Goal: Transaction & Acquisition: Obtain resource

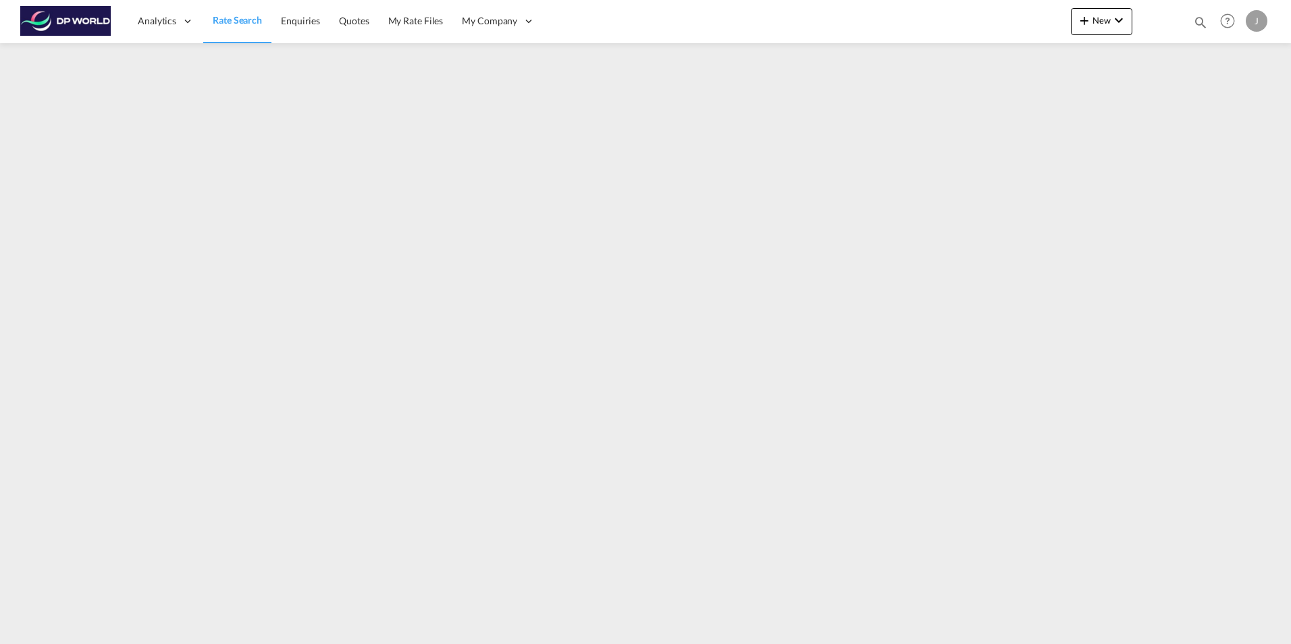
click at [238, 21] on span "Rate Search" at bounding box center [237, 19] width 49 height 11
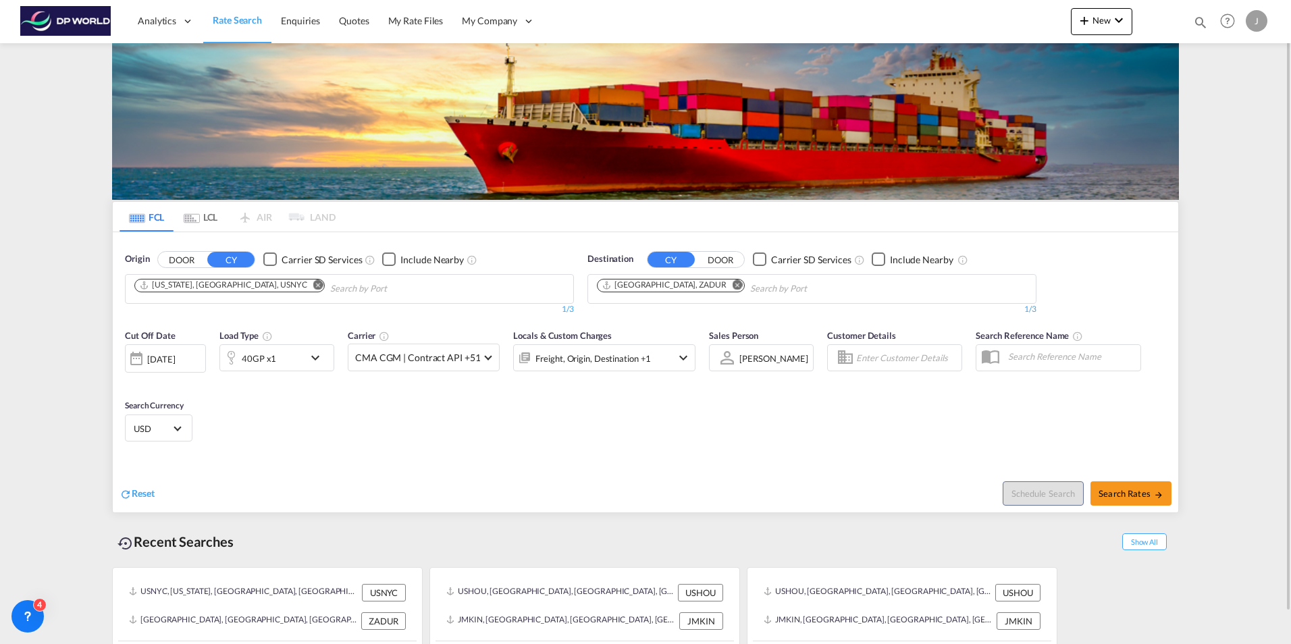
click at [313, 283] on md-icon "Remove" at bounding box center [318, 284] width 10 height 10
click at [732, 285] on md-icon "Remove" at bounding box center [737, 284] width 10 height 10
click at [285, 409] on div "Cut Off Date [DATE] [DATE] Load Type 40GP x1 Carrier CMA CGM | Contract API +51…" at bounding box center [645, 388] width 1065 height 132
click at [300, 412] on div "Cut Off Date [DATE] [DATE] Load Type 40GP x1 Carrier CMA CGM | Contract API +51…" at bounding box center [645, 388] width 1065 height 132
click at [299, 360] on div "40GP x1" at bounding box center [262, 357] width 84 height 27
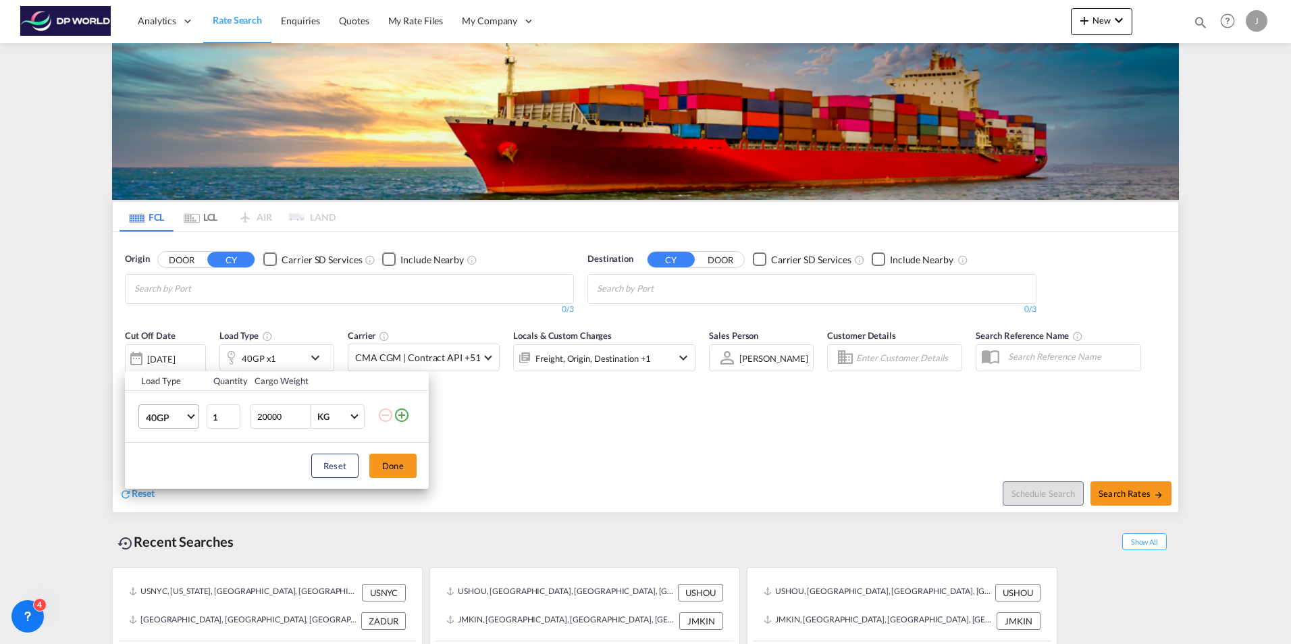
click at [193, 414] on span "Choose: \a40GP" at bounding box center [190, 415] width 7 height 7
click at [160, 386] on div "20GP" at bounding box center [158, 385] width 24 height 14
click at [394, 467] on button "Done" at bounding box center [392, 466] width 47 height 24
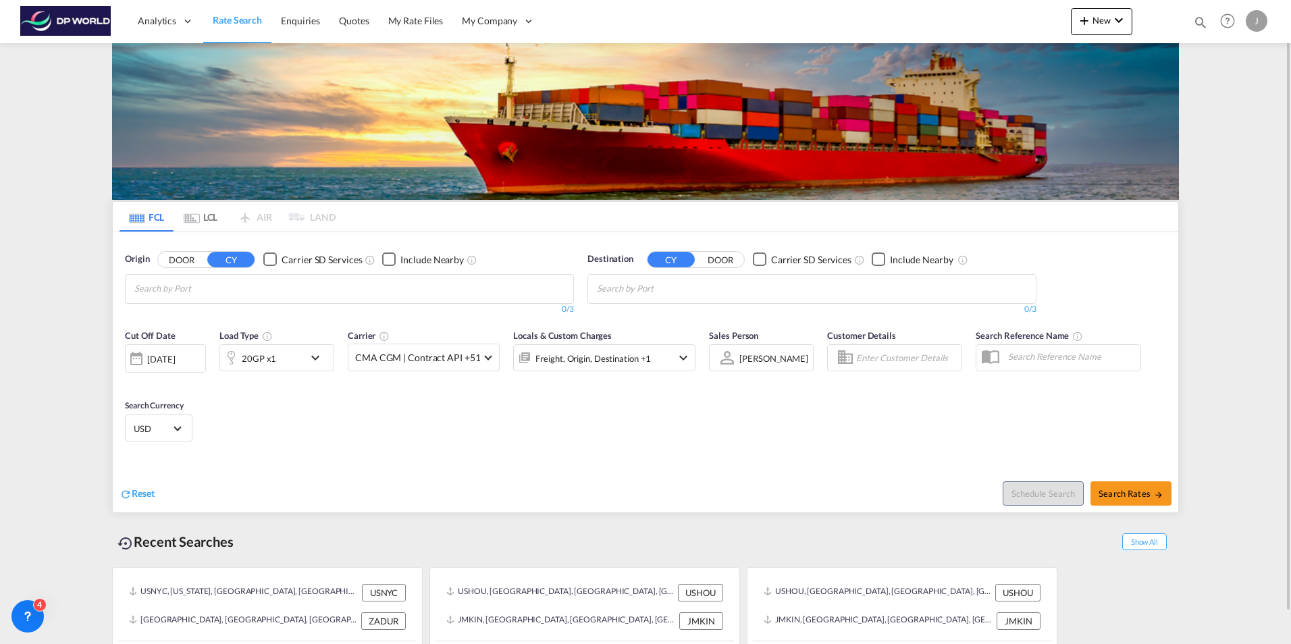
click at [467, 437] on div "Cut Off Date [DATE] [DATE] Load Type 20GP x1 Carrier CMA CGM | Contract API +51…" at bounding box center [645, 388] width 1065 height 132
click at [207, 284] on body "Analytics Dashboard Rate Search Enquiries Quotes My Rate Files My Company" at bounding box center [645, 322] width 1291 height 644
type input "p"
click at [186, 290] on body "Analytics Dashboard Rate Search Enquiries Quotes My Rate Files My Company" at bounding box center [645, 322] width 1291 height 644
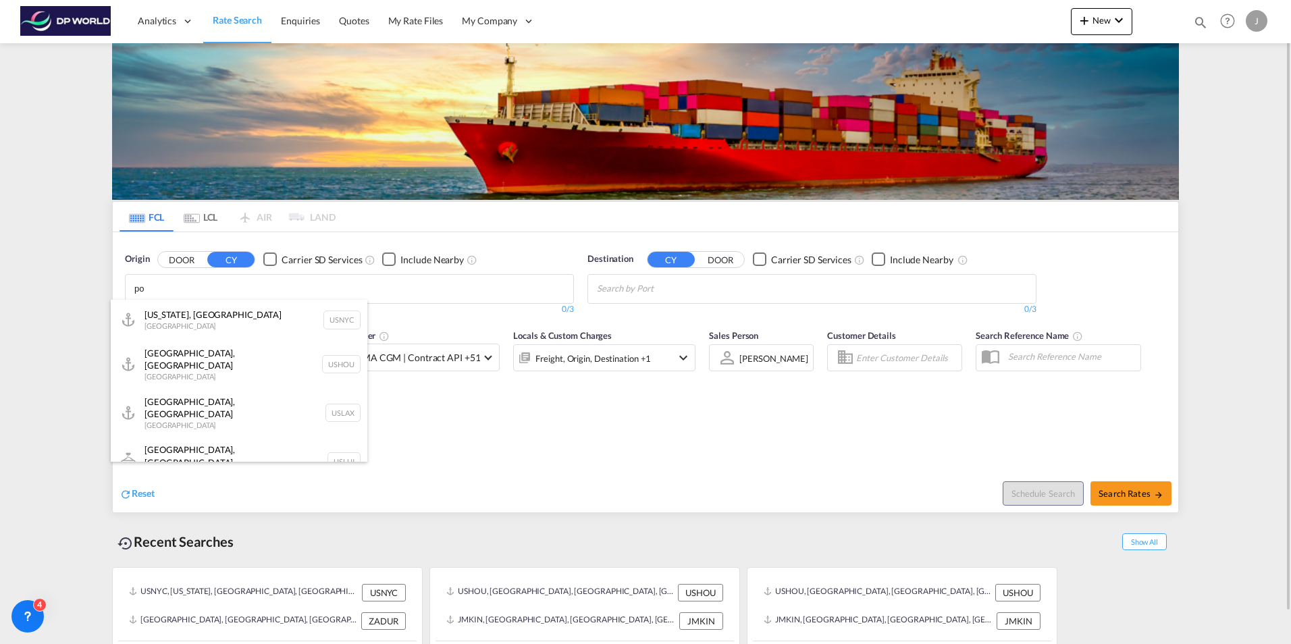
type input "p"
type input "l"
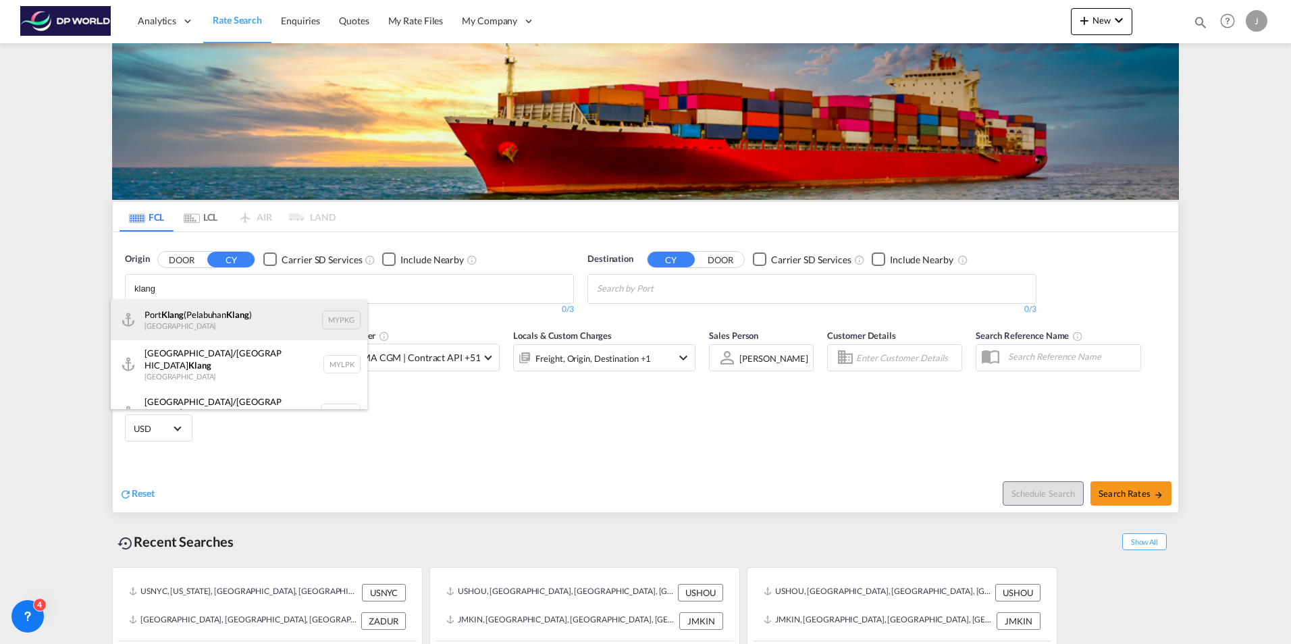
type input "klang"
click at [219, 319] on div "[GEOGRAPHIC_DATA] ([GEOGRAPHIC_DATA] ) [GEOGRAPHIC_DATA] MYPKG" at bounding box center [239, 320] width 257 height 41
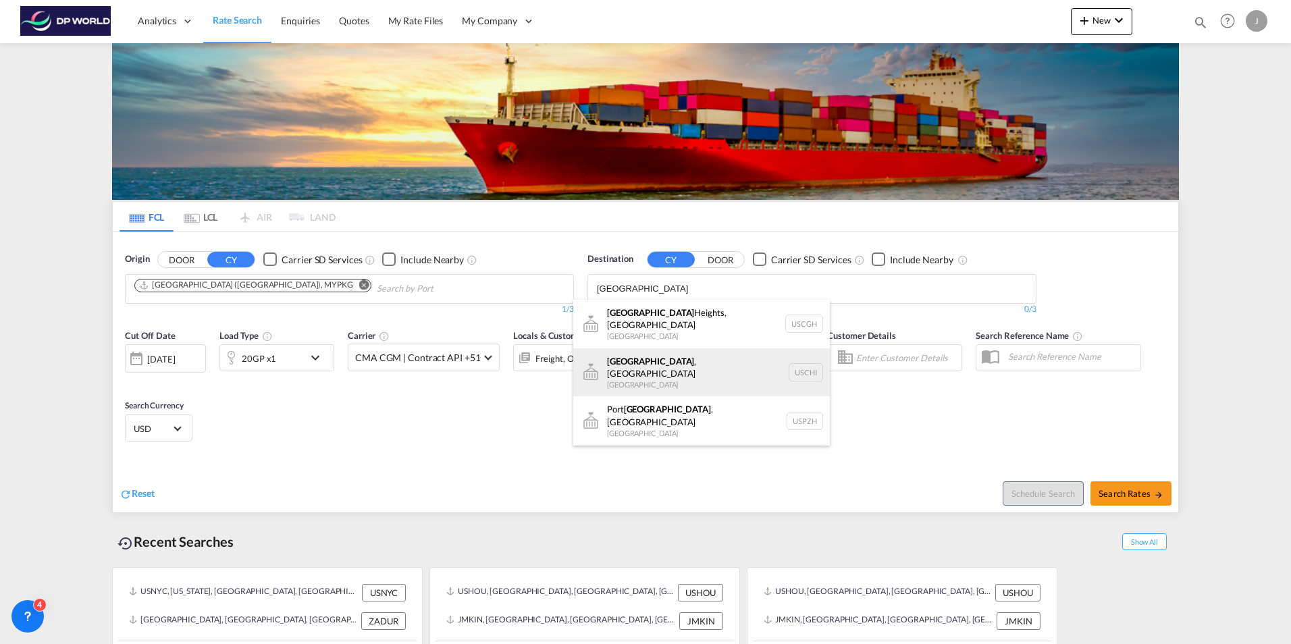
type input "[GEOGRAPHIC_DATA]"
click at [670, 356] on div "[GEOGRAPHIC_DATA] , [GEOGRAPHIC_DATA] [GEOGRAPHIC_DATA] [GEOGRAPHIC_DATA]" at bounding box center [701, 372] width 257 height 49
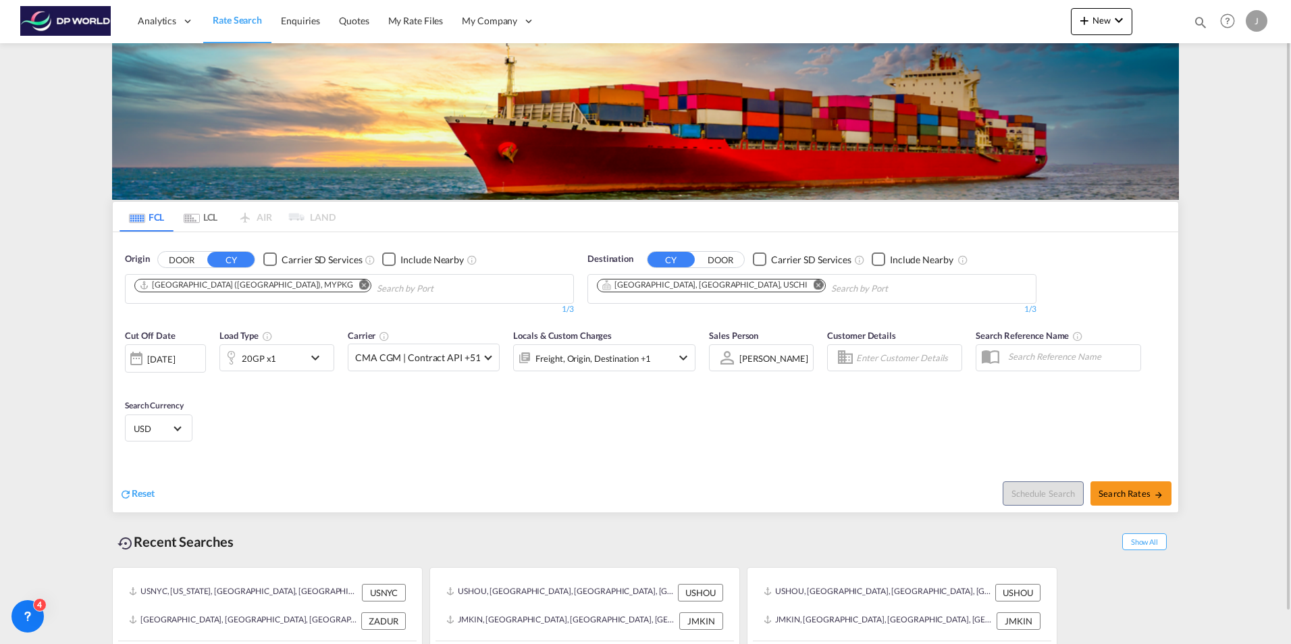
click at [784, 356] on md-select-value "[PERSON_NAME]" at bounding box center [774, 357] width 72 height 19
type md-option "[object Object]"
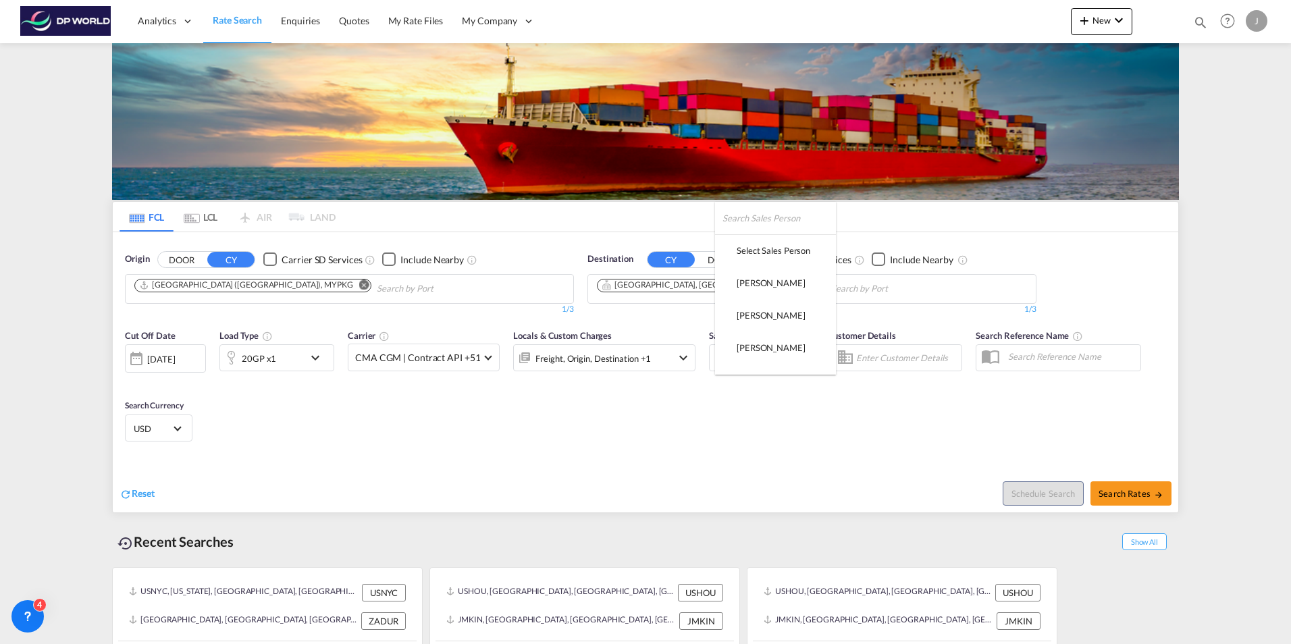
click at [745, 218] on input "search" at bounding box center [778, 218] width 113 height 32
type input "[PERSON_NAME]"
click at [784, 254] on div "[PERSON_NAME]" at bounding box center [770, 250] width 69 height 12
click at [805, 431] on div "Cut Off Date [DATE] [DATE] Load Type 20GP x1 Carrier CMA CGM | Contract API +51…" at bounding box center [645, 388] width 1065 height 132
click at [1121, 491] on span "Search Rates" at bounding box center [1130, 493] width 65 height 11
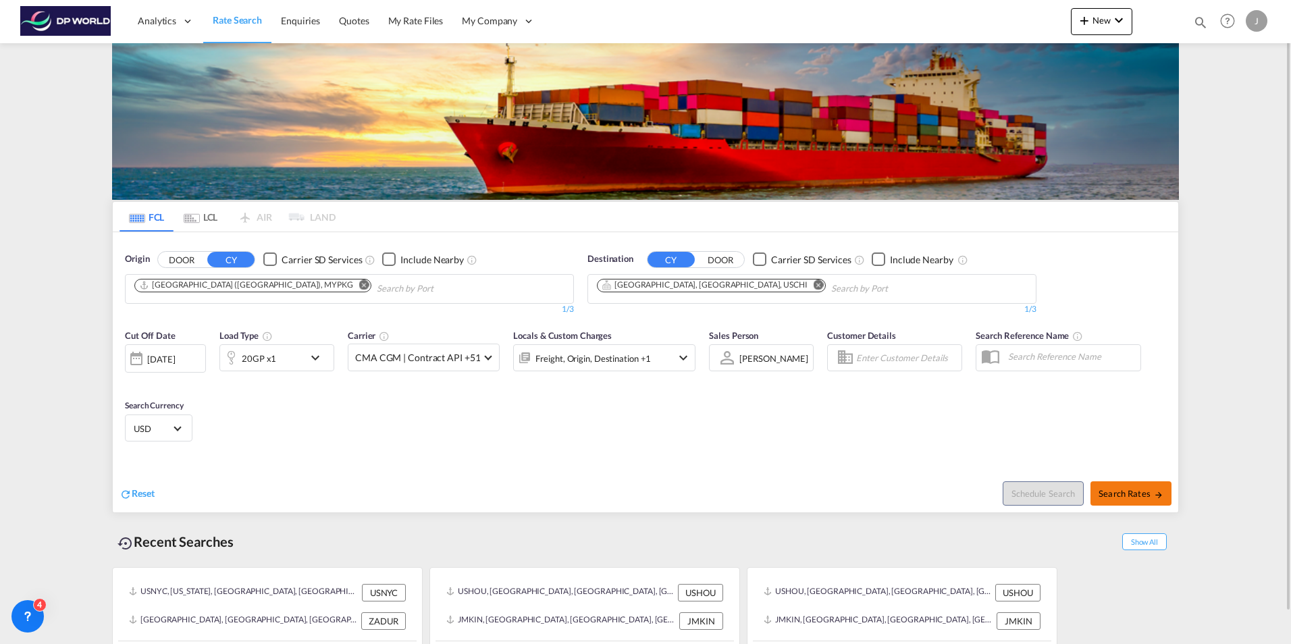
type input "MYPKG to USCHI / [DATE]"
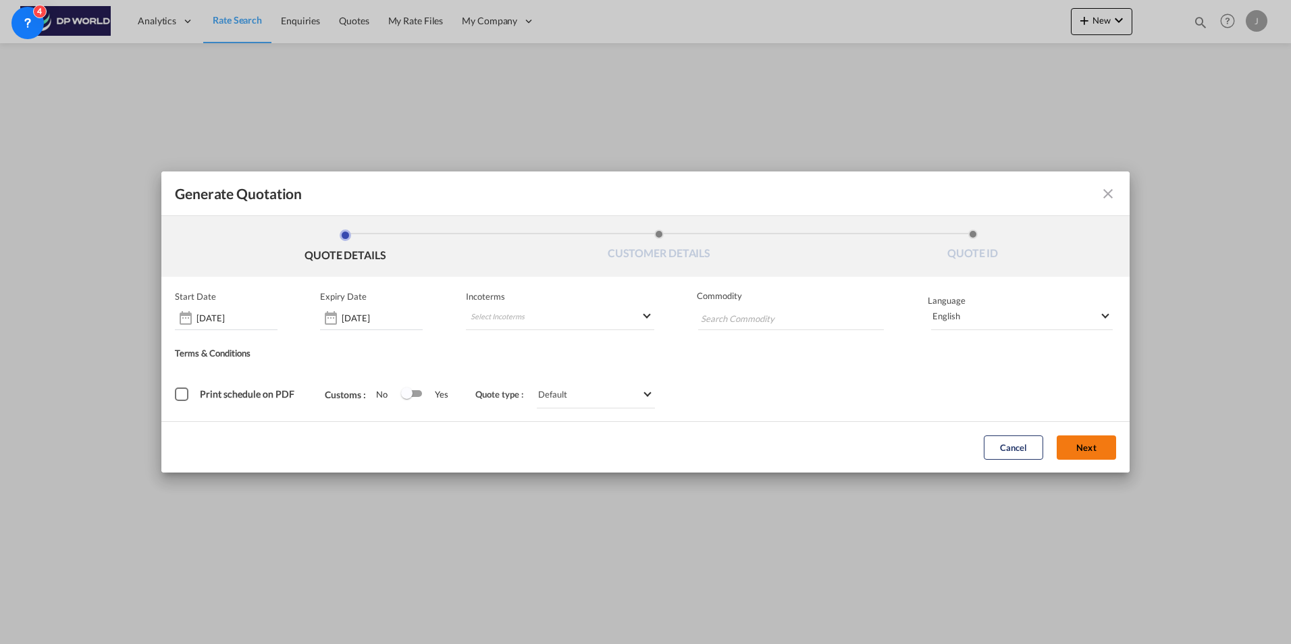
click at [1095, 453] on button "Next" at bounding box center [1085, 447] width 59 height 24
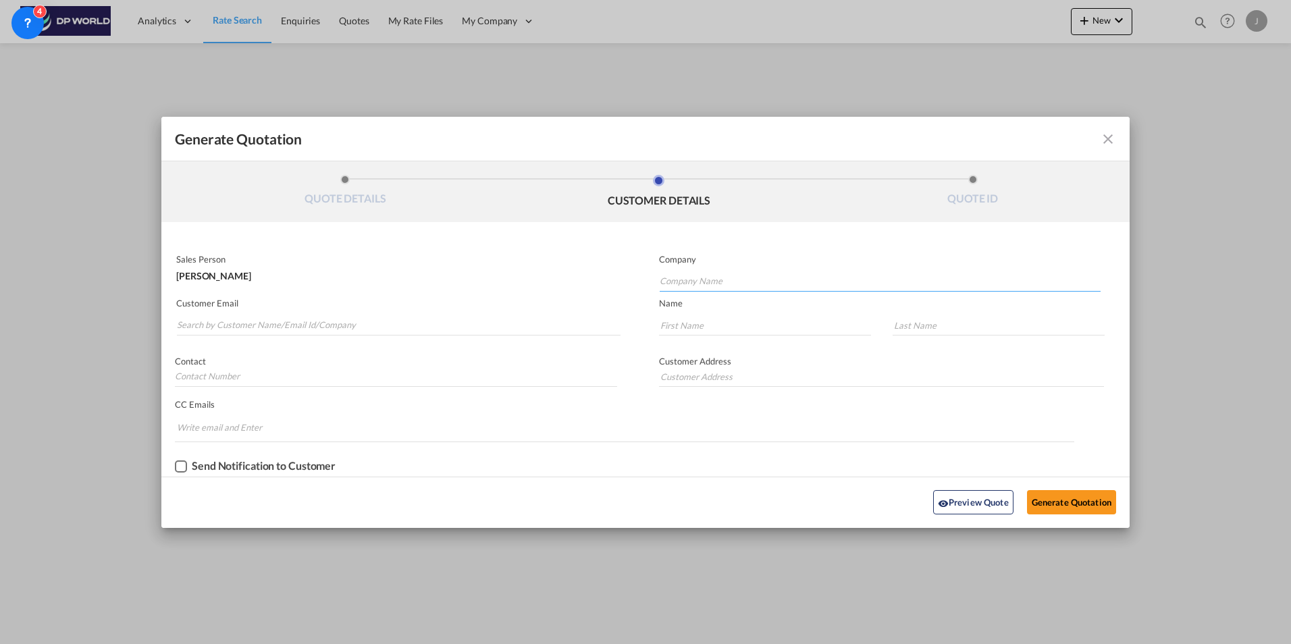
click at [687, 284] on input "Company Name" at bounding box center [880, 281] width 441 height 20
type input "FULLCORT"
click at [1102, 140] on md-icon "icon-close fg-AAA8AD cursor m-0" at bounding box center [1108, 139] width 16 height 16
